Goal: Transaction & Acquisition: Purchase product/service

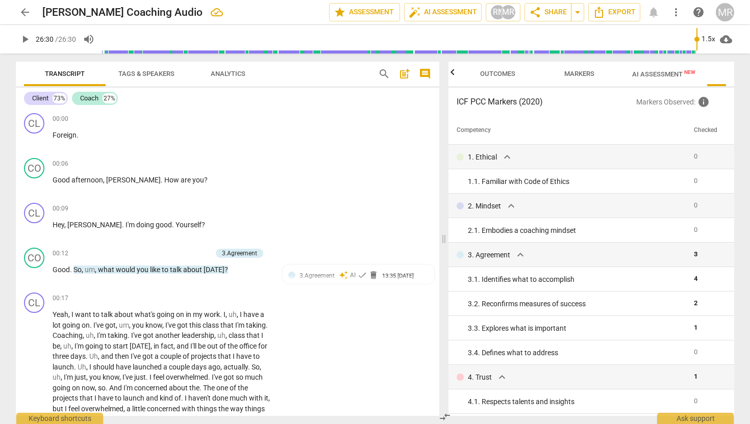
scroll to position [47, 0]
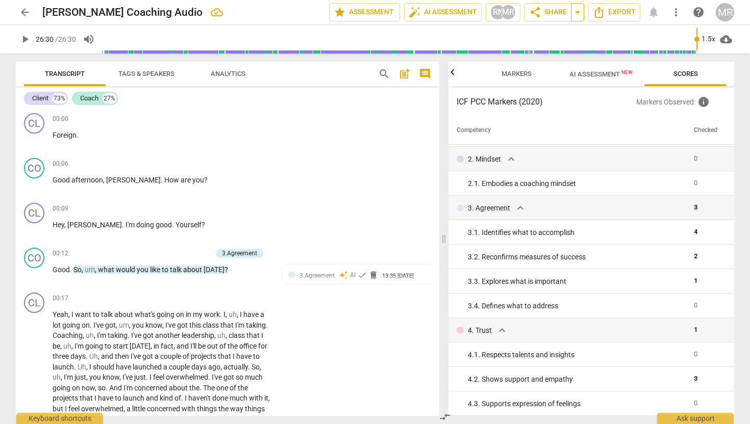
click at [578, 14] on span "arrow_drop_down" at bounding box center [577, 12] width 12 height 12
click at [519, 79] on span "Markers" at bounding box center [516, 74] width 55 height 14
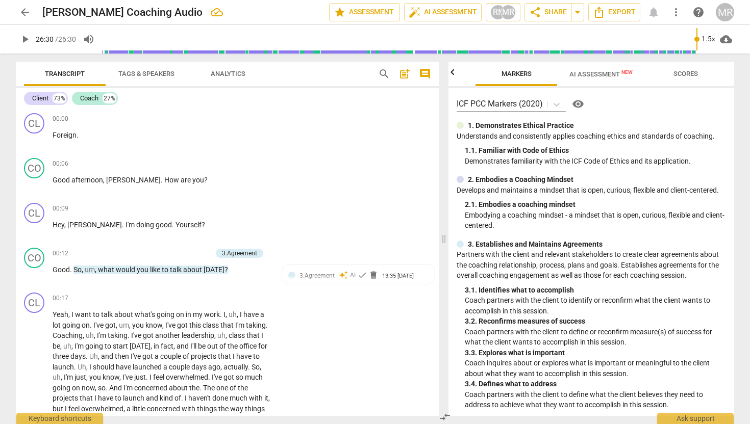
click at [595, 77] on span "AI Assessment New" at bounding box center [600, 74] width 63 height 8
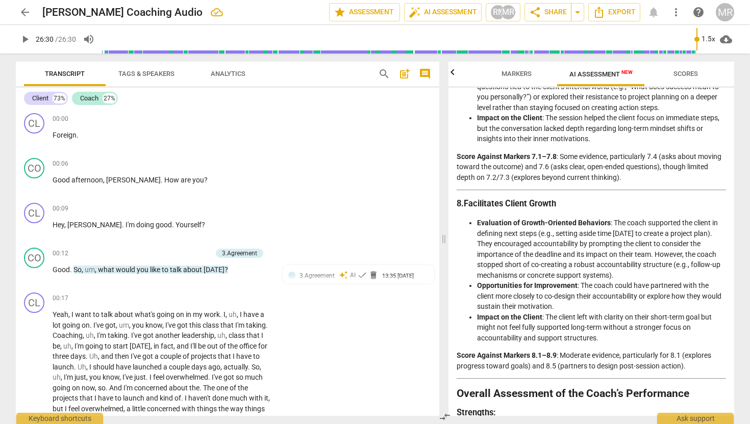
scroll to position [1443, 0]
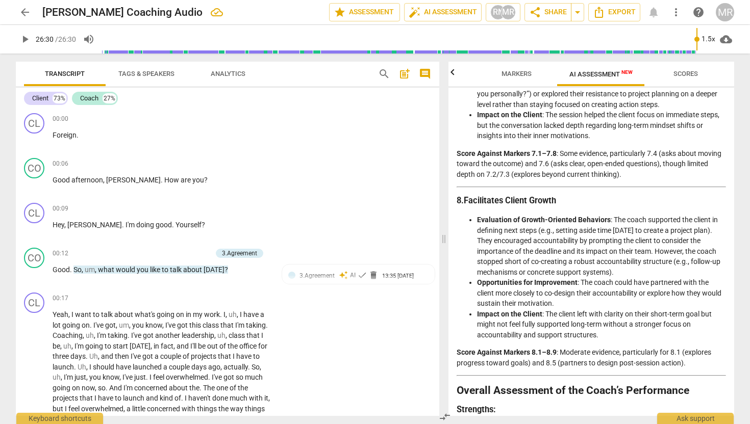
click at [25, 10] on span "arrow_back" at bounding box center [25, 12] width 12 height 12
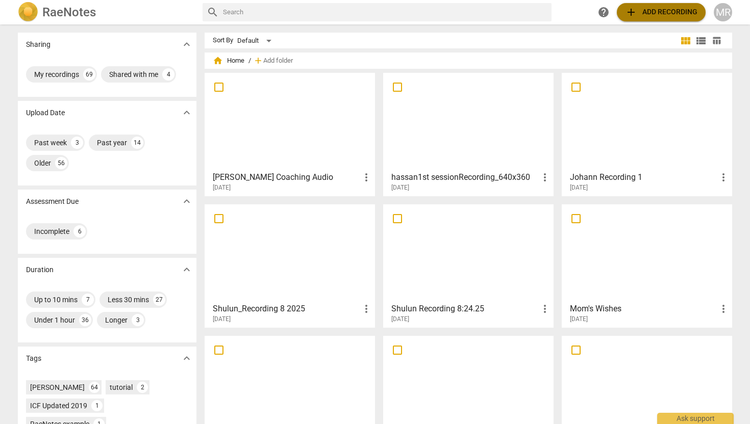
click at [645, 11] on span "add Add recording" at bounding box center [661, 12] width 72 height 12
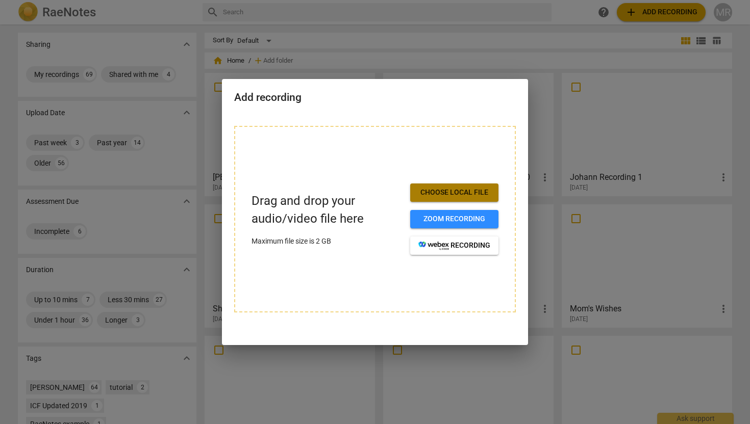
click at [487, 193] on span "Choose local file" at bounding box center [454, 193] width 72 height 10
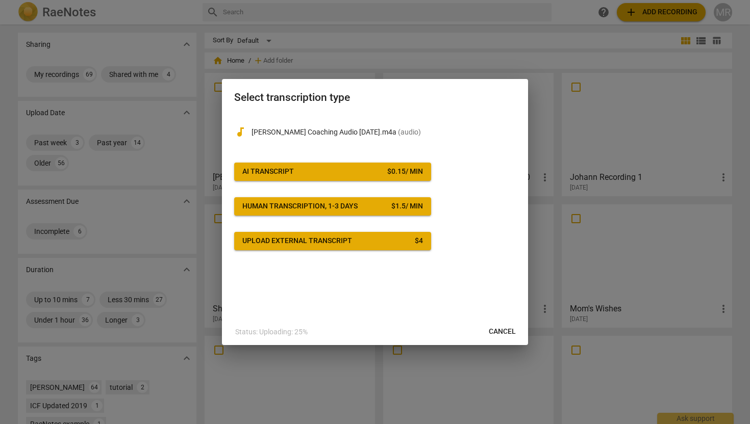
click at [410, 171] on div "$ 0.15 / min" at bounding box center [405, 172] width 36 height 10
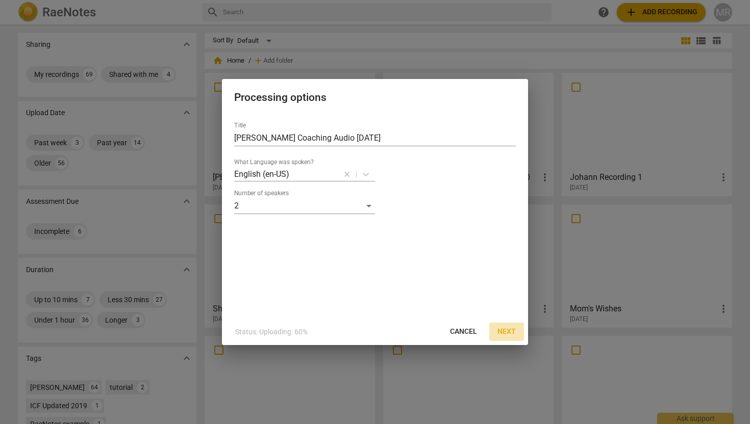
click at [505, 328] on span "Next" at bounding box center [506, 332] width 18 height 10
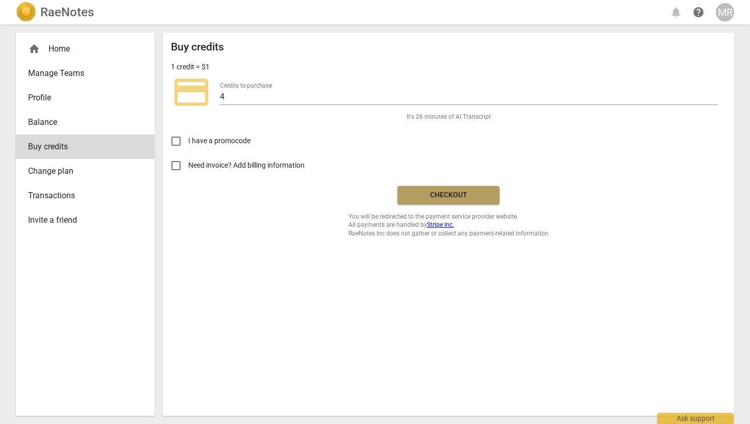
click at [476, 194] on span "Checkout" at bounding box center [449, 195] width 86 height 10
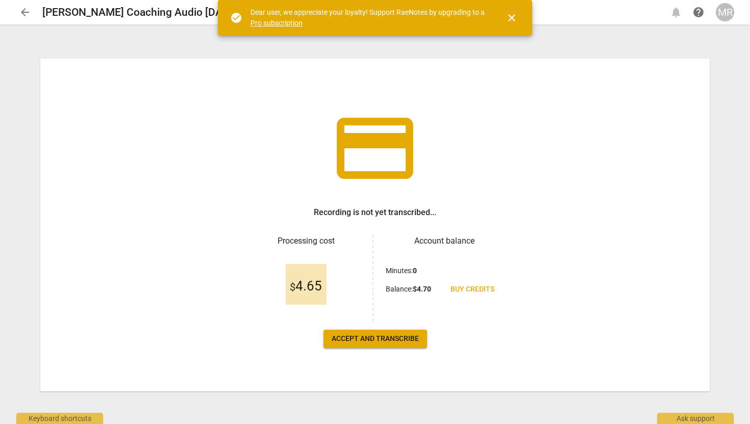
click at [362, 337] on span "Accept and transcribe" at bounding box center [375, 339] width 87 height 10
